Goal: Use online tool/utility: Utilize a website feature to perform a specific function

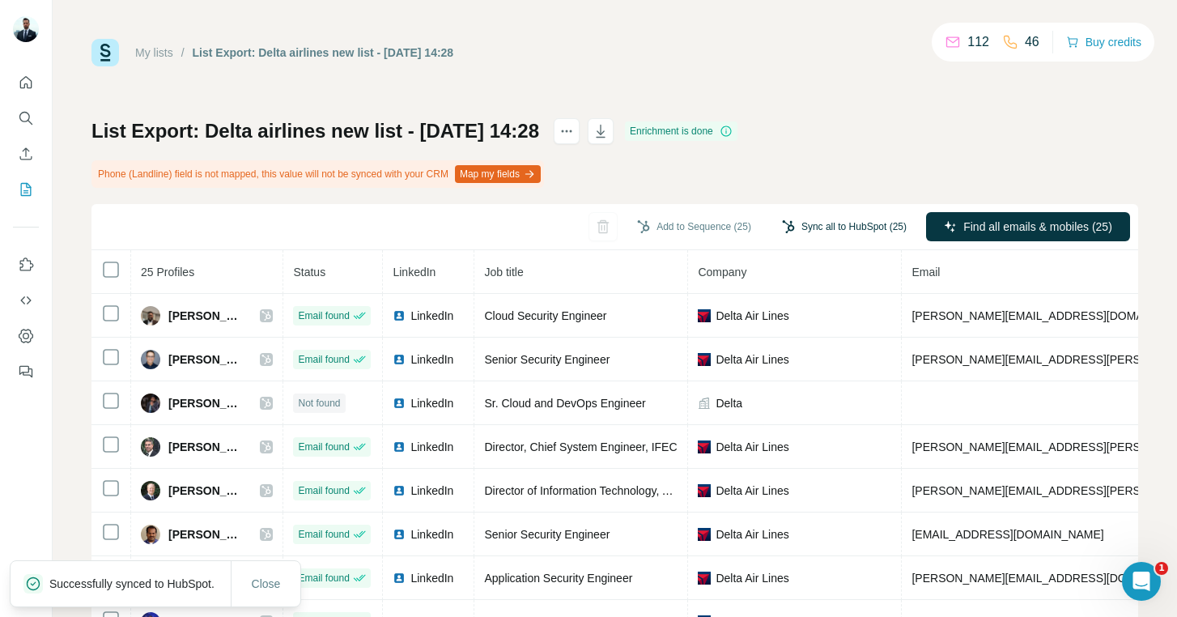
click at [820, 232] on button "Sync all to HubSpot (25)" at bounding box center [844, 227] width 147 height 24
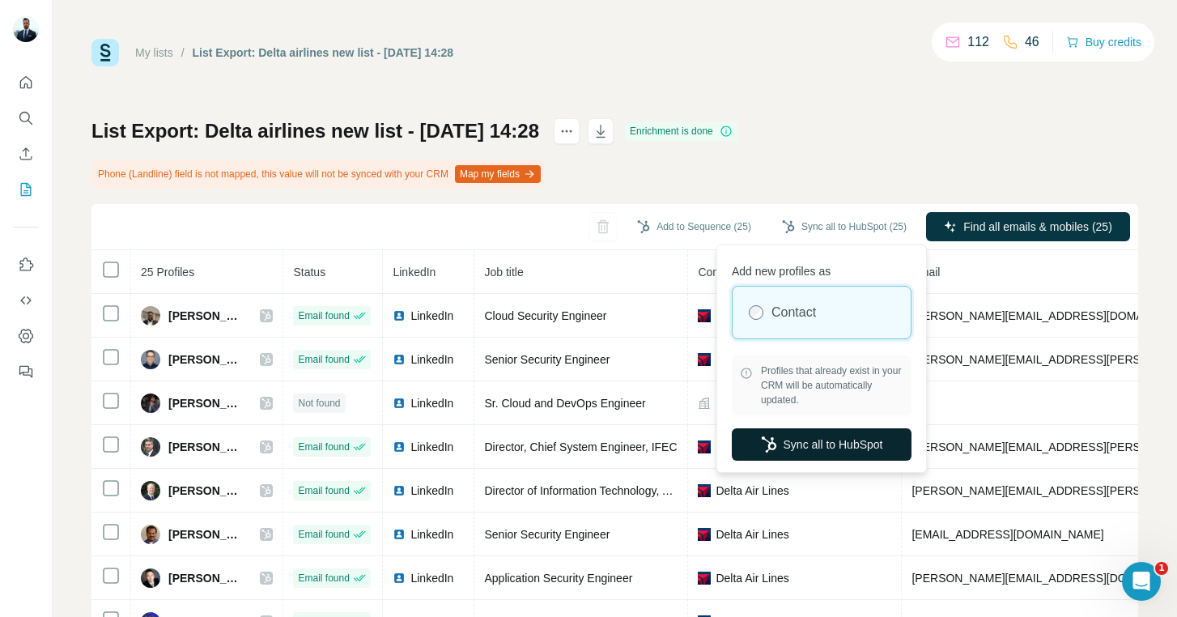
click at [807, 437] on button "Sync all to HubSpot" at bounding box center [822, 444] width 180 height 32
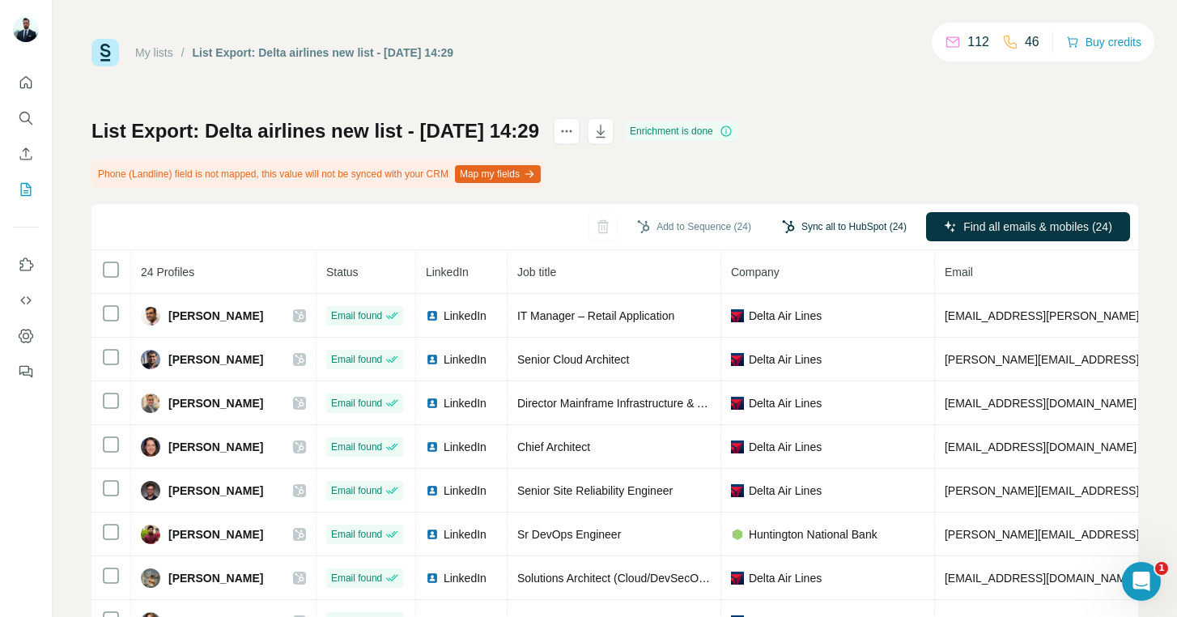
click at [819, 227] on button "Sync all to HubSpot (24)" at bounding box center [844, 227] width 147 height 24
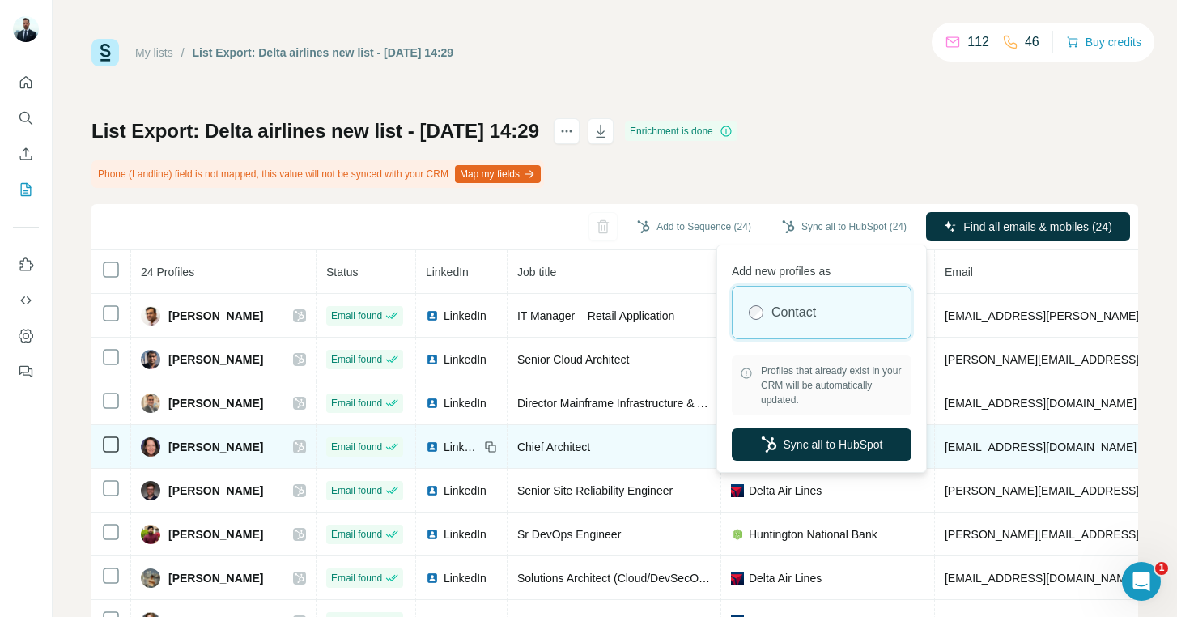
click at [852, 436] on button "Sync all to HubSpot" at bounding box center [822, 444] width 180 height 32
